Goal: Task Accomplishment & Management: Use online tool/utility

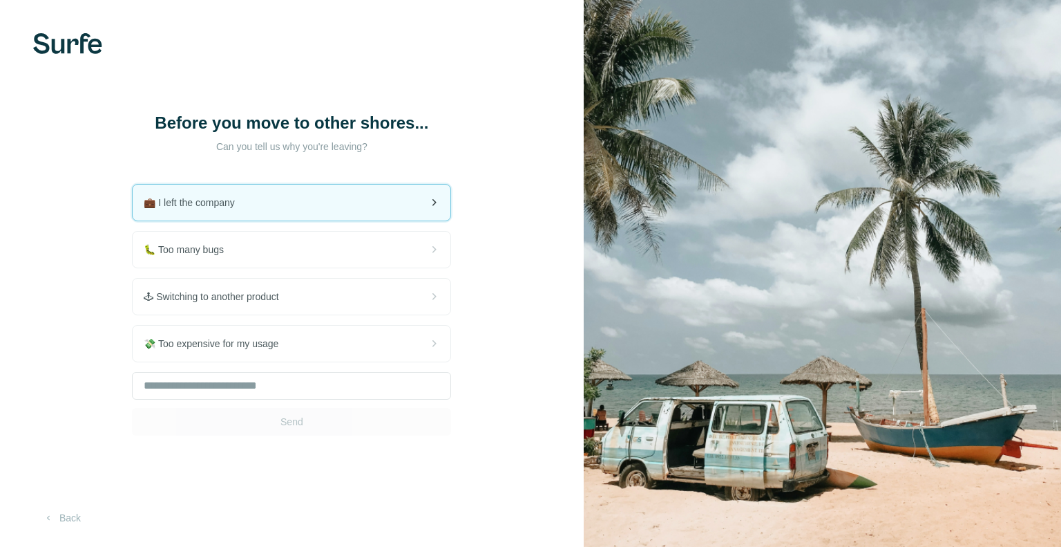
click at [313, 211] on div "💼 I left the company" at bounding box center [292, 202] width 318 height 36
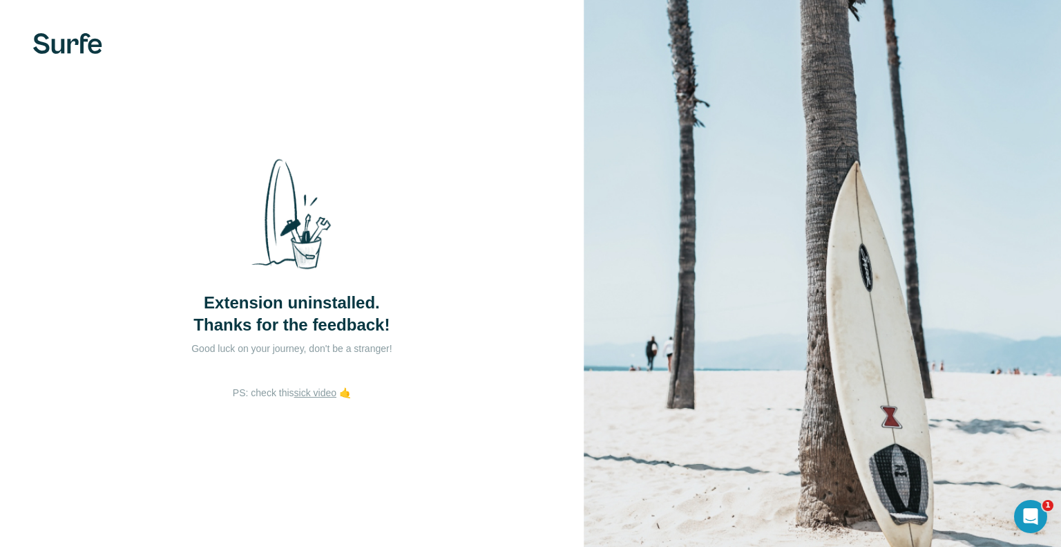
click at [61, 44] on img at bounding box center [67, 43] width 69 height 21
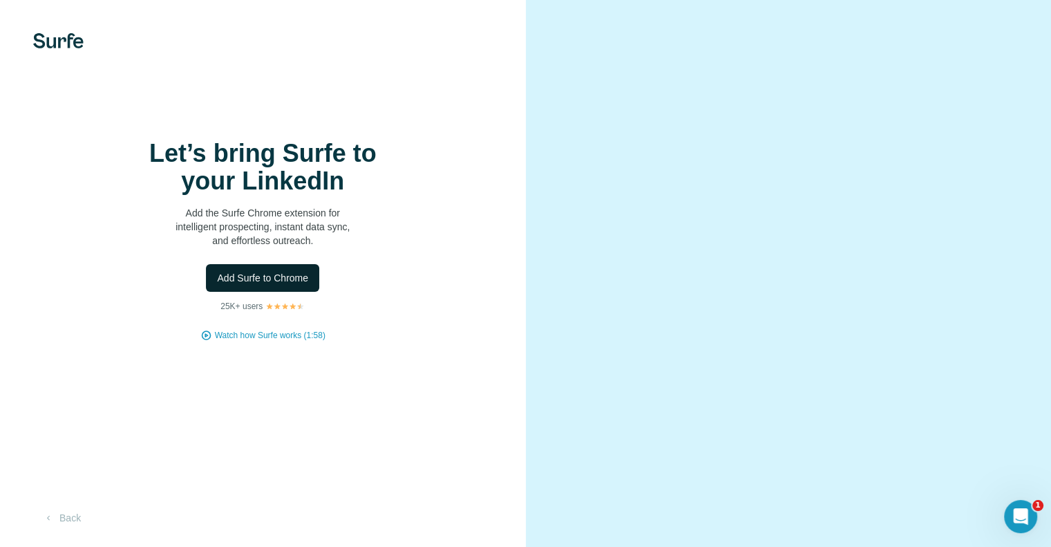
click at [262, 285] on span "Add Surfe to Chrome" at bounding box center [262, 278] width 91 height 14
click at [58, 530] on button "Back" at bounding box center [61, 517] width 57 height 25
click at [270, 281] on span "Add Surfe to Chrome" at bounding box center [262, 278] width 91 height 14
